Goal: Task Accomplishment & Management: Manage account settings

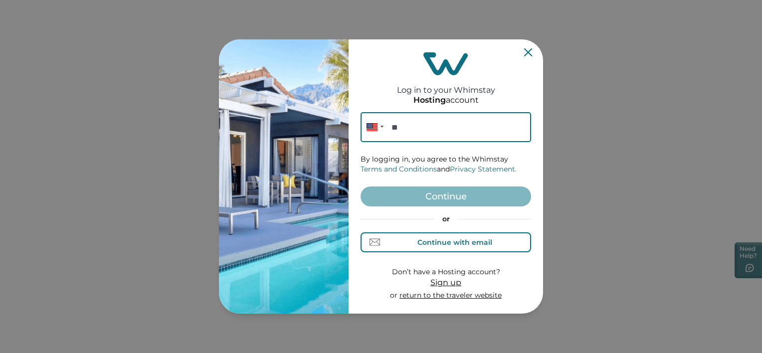
click at [442, 245] on div "Continue with email" at bounding box center [454, 242] width 75 height 8
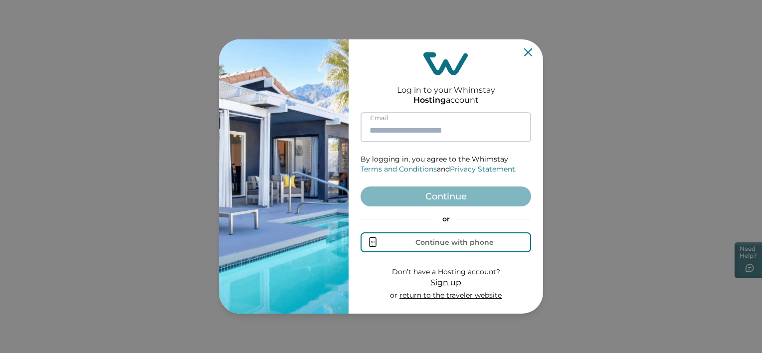
click at [413, 123] on input at bounding box center [445, 127] width 170 height 30
type input "**********"
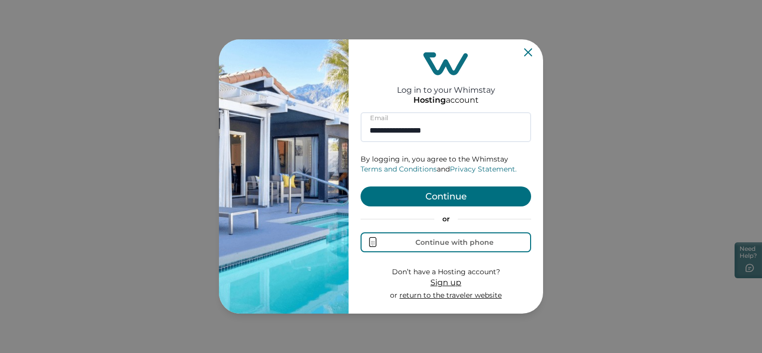
click at [414, 193] on button "Continue" at bounding box center [445, 196] width 170 height 20
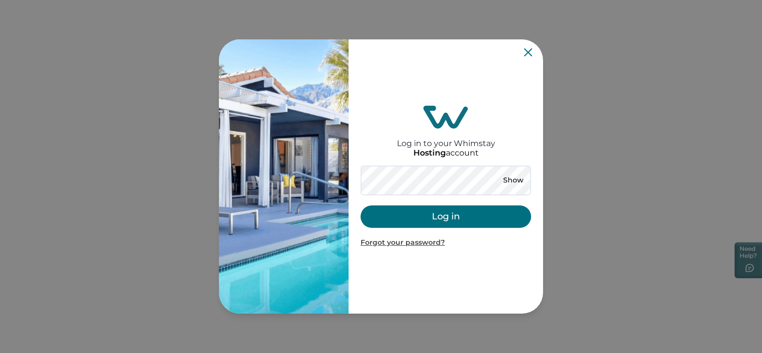
click at [425, 206] on button "Log in" at bounding box center [445, 216] width 170 height 22
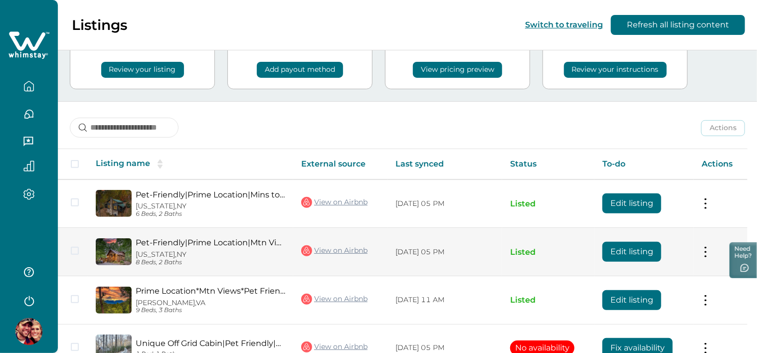
scroll to position [100, 0]
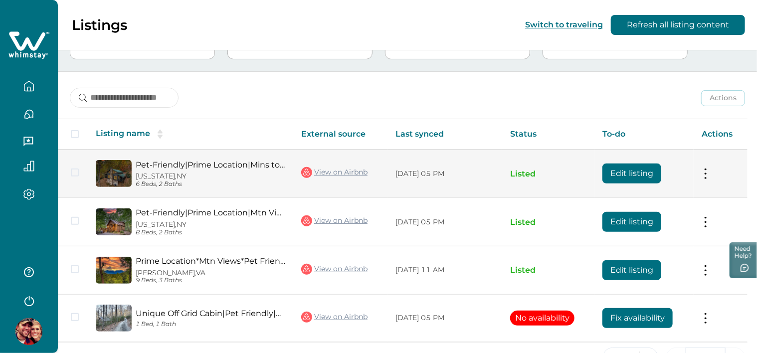
click at [613, 169] on button "Edit listing" at bounding box center [631, 174] width 59 height 20
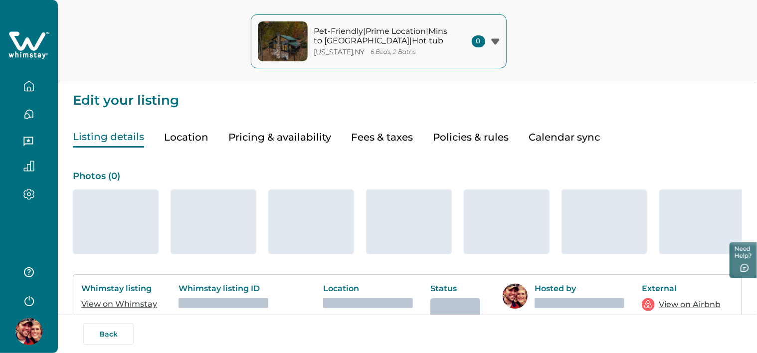
click at [289, 135] on button "Pricing & availability" at bounding box center [279, 137] width 103 height 20
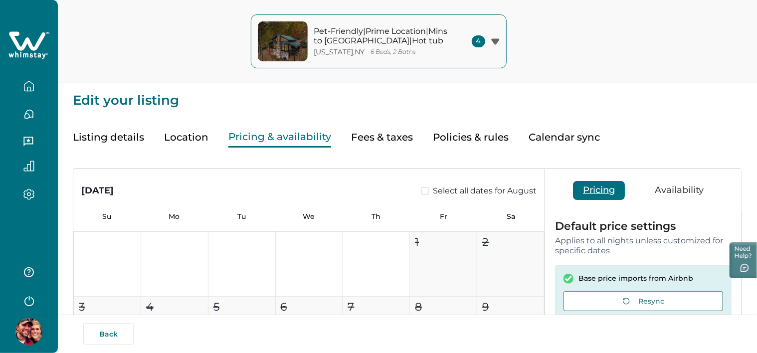
type input "**"
click at [105, 142] on button "Listing details" at bounding box center [108, 137] width 71 height 20
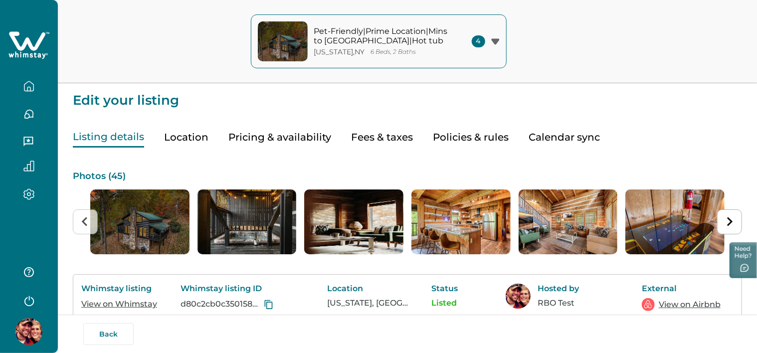
click at [289, 144] on button "Pricing & availability" at bounding box center [279, 137] width 103 height 20
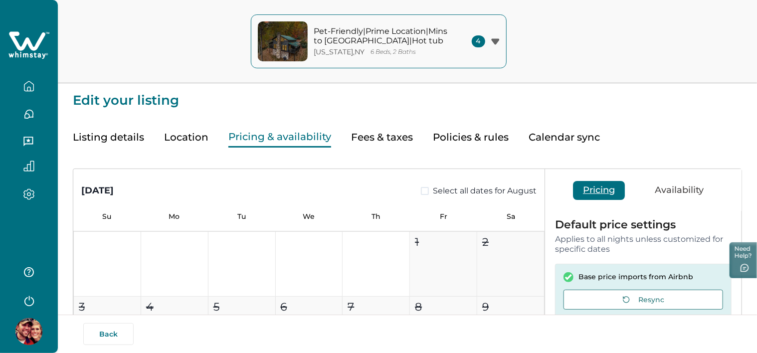
scroll to position [201, 0]
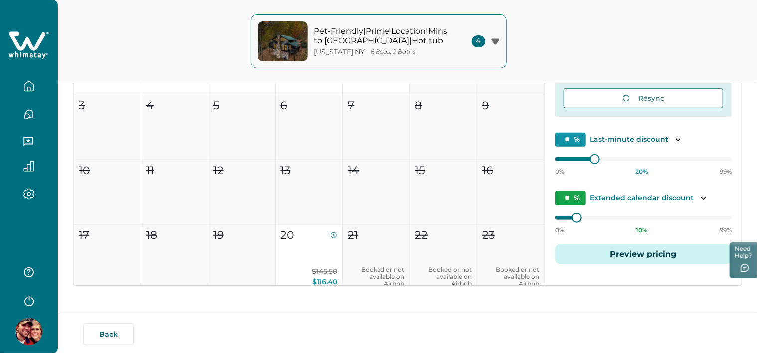
click at [646, 258] on button "Preview pricing" at bounding box center [643, 254] width 176 height 20
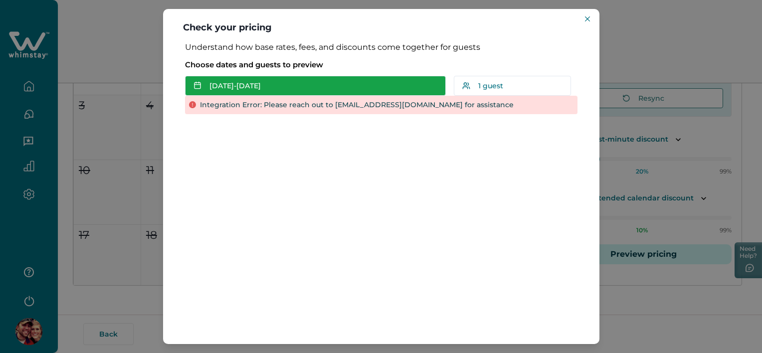
click at [249, 87] on button "[DATE] - [DATE]" at bounding box center [315, 86] width 261 height 20
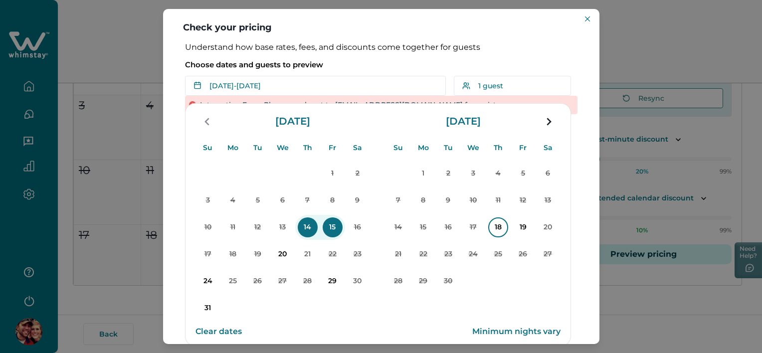
click at [497, 232] on p "18" at bounding box center [498, 227] width 20 height 20
click at [526, 230] on p "19" at bounding box center [523, 227] width 20 height 20
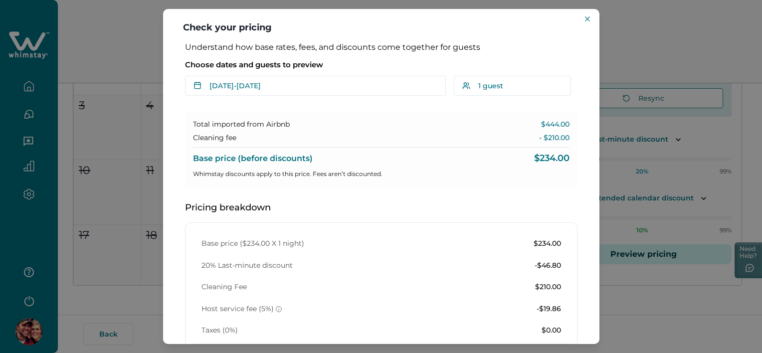
click at [89, 98] on div "Check your pricing Understand how base rates, fees, and discounts come together…" at bounding box center [381, 176] width 762 height 353
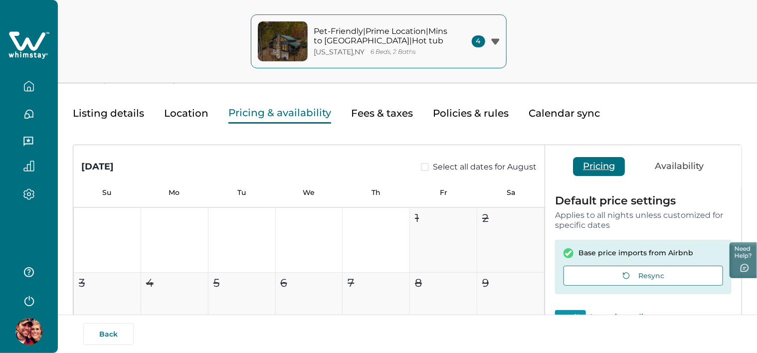
scroll to position [0, 0]
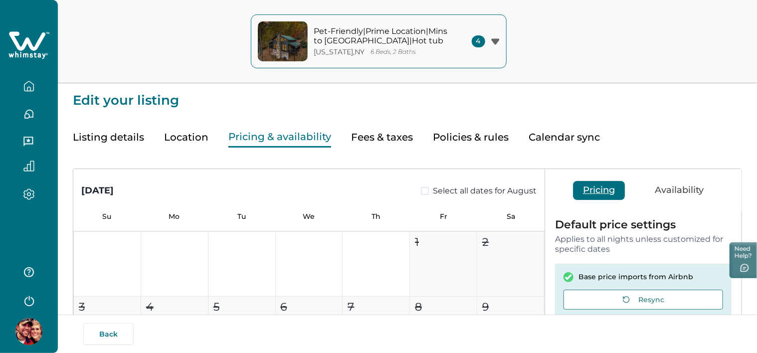
click at [120, 144] on button "Listing details" at bounding box center [108, 137] width 71 height 20
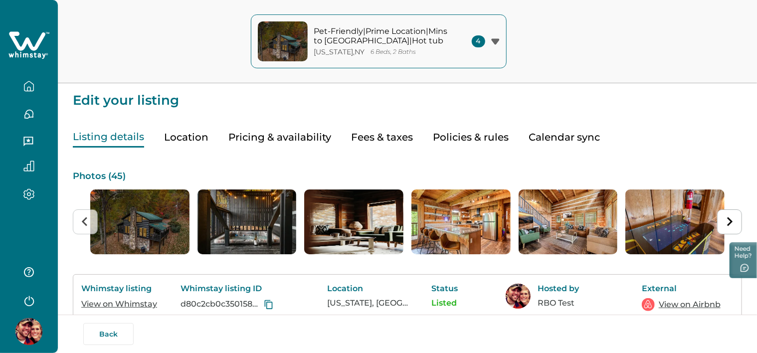
scroll to position [100, 0]
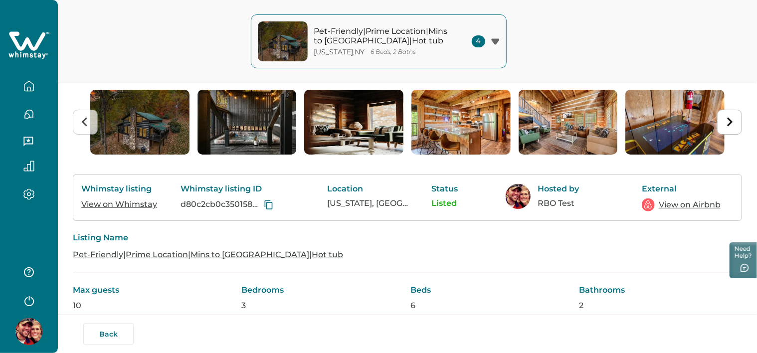
click at [698, 201] on link "View on Airbnb" at bounding box center [690, 205] width 62 height 12
click at [108, 203] on link "View on Whimstay" at bounding box center [119, 203] width 76 height 9
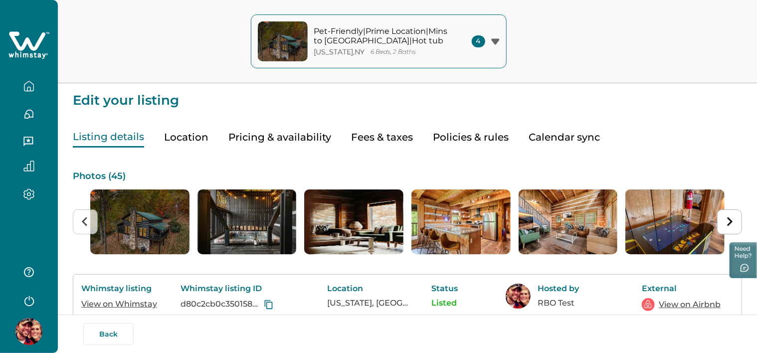
click at [263, 146] on button "Pricing & availability" at bounding box center [279, 137] width 103 height 20
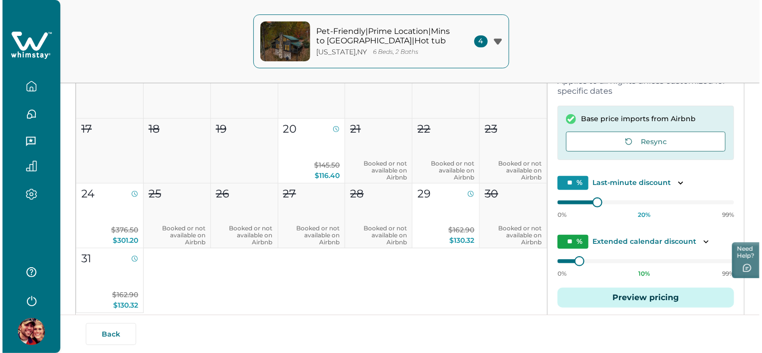
scroll to position [199, 0]
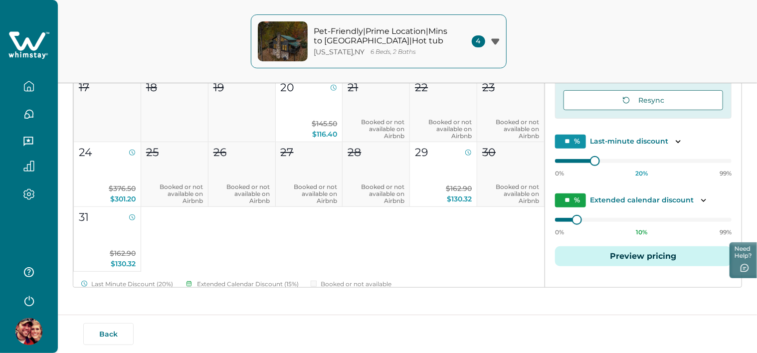
click at [617, 246] on button "Preview pricing" at bounding box center [643, 256] width 176 height 20
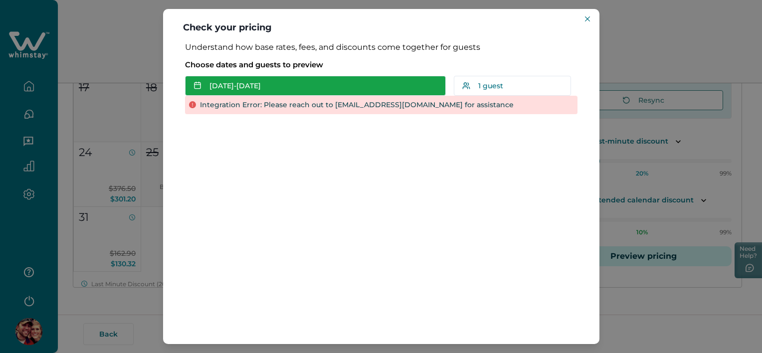
click at [255, 90] on button "[DATE] - [DATE]" at bounding box center [315, 86] width 261 height 20
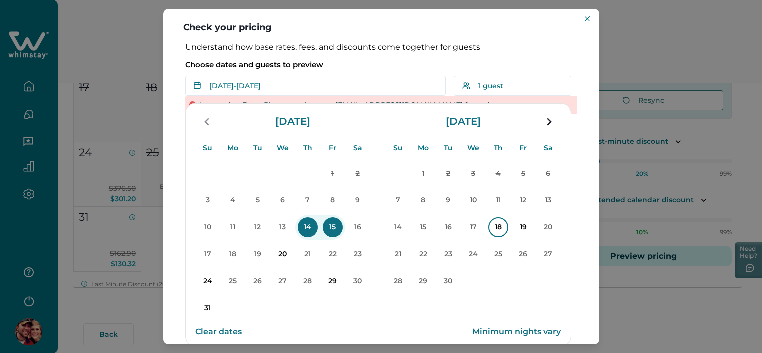
click at [493, 234] on p "18" at bounding box center [498, 227] width 20 height 20
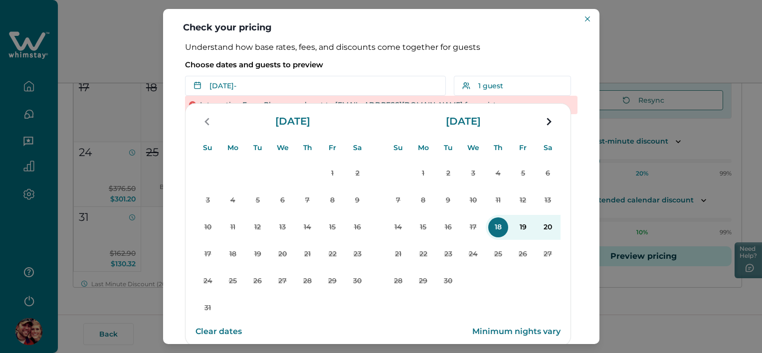
click at [538, 235] on button "20" at bounding box center [547, 227] width 25 height 25
